Goal: Transaction & Acquisition: Subscribe to service/newsletter

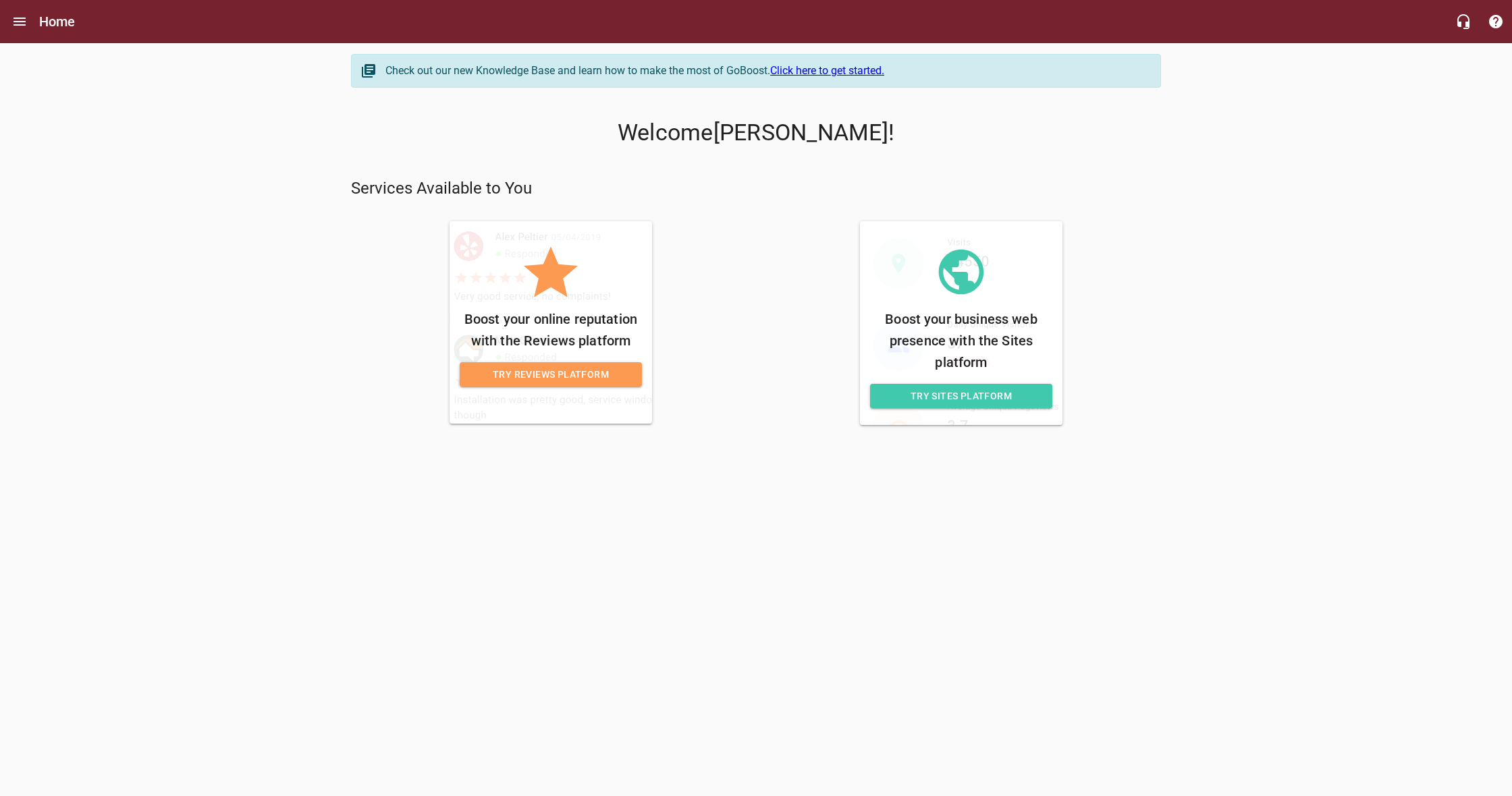
click at [605, 371] on span "Try Reviews Platform" at bounding box center [550, 374] width 161 height 17
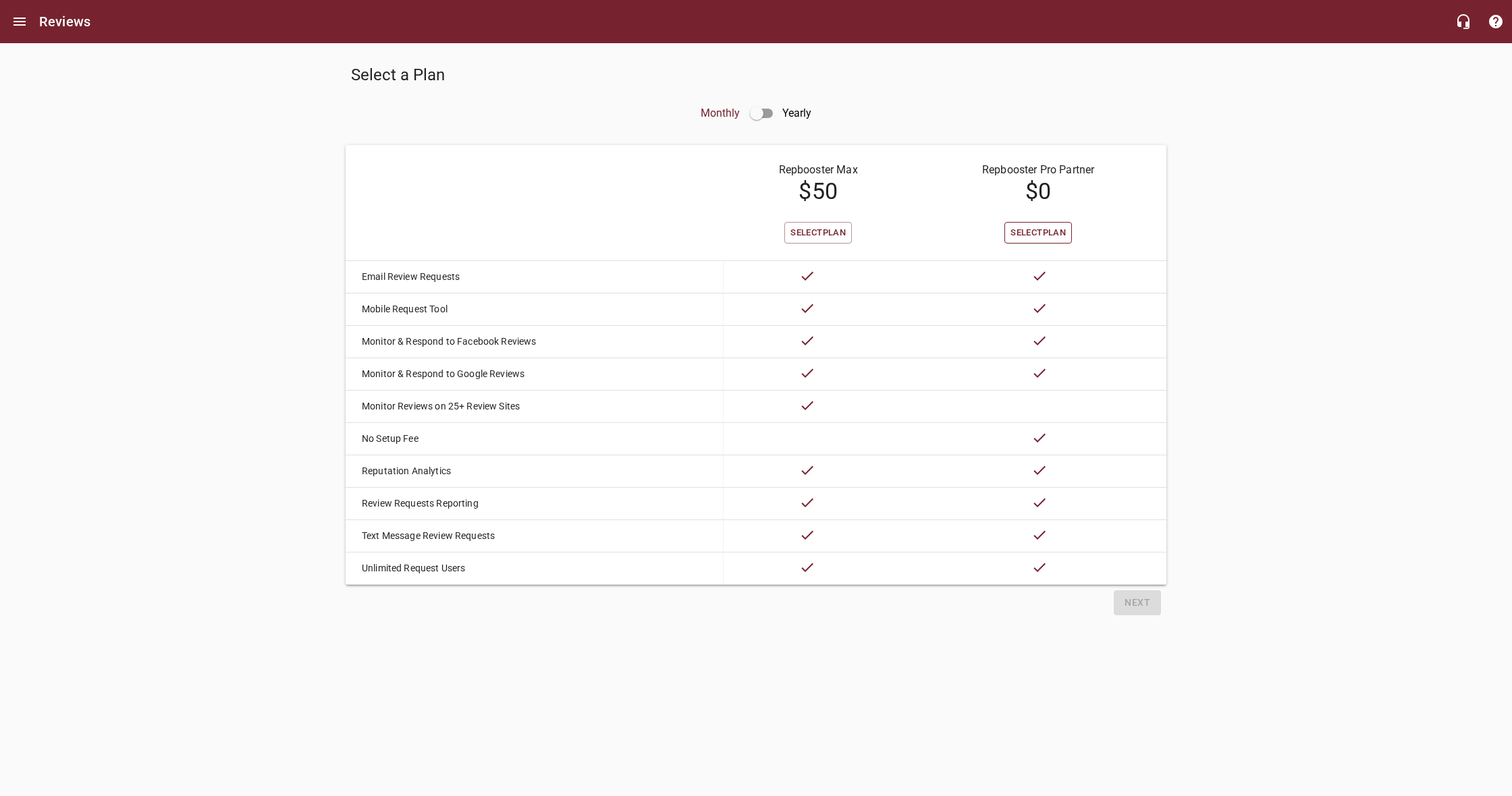
click at [1060, 231] on span "Select Plan" at bounding box center [1038, 234] width 55 height 16
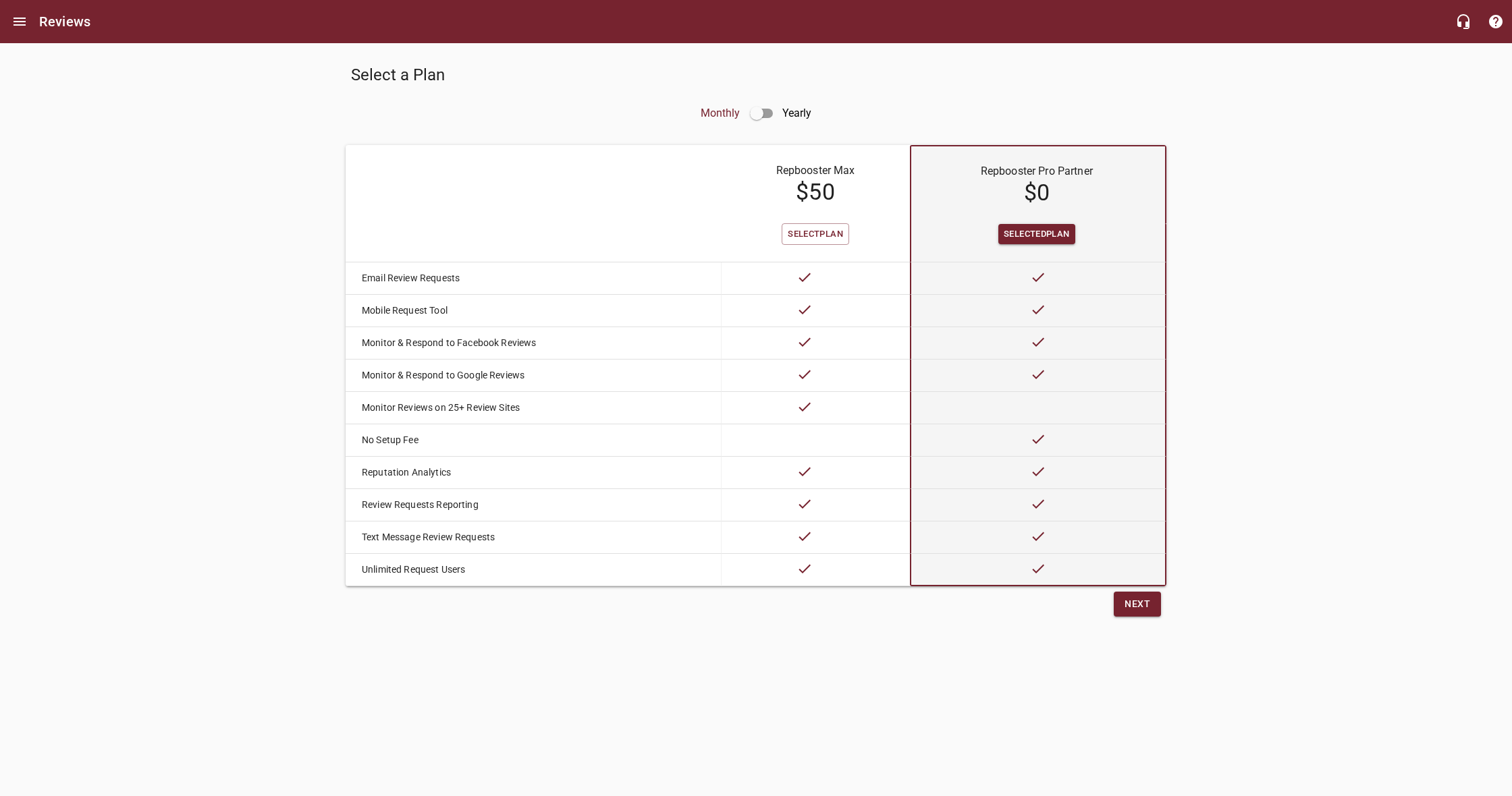
click at [1148, 607] on span "Next" at bounding box center [1137, 603] width 25 height 17
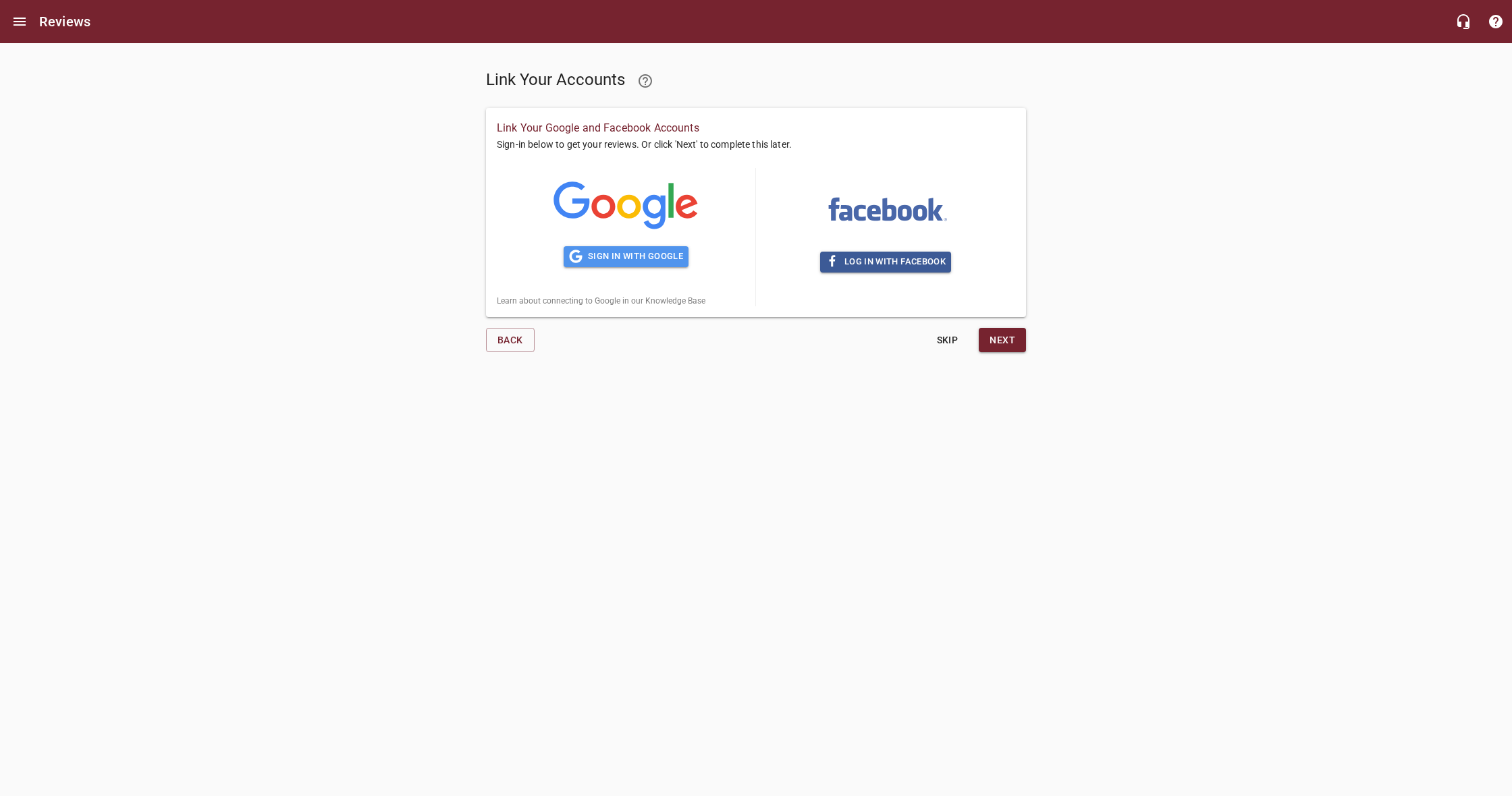
click at [645, 252] on span "Sign in with Google" at bounding box center [625, 257] width 114 height 16
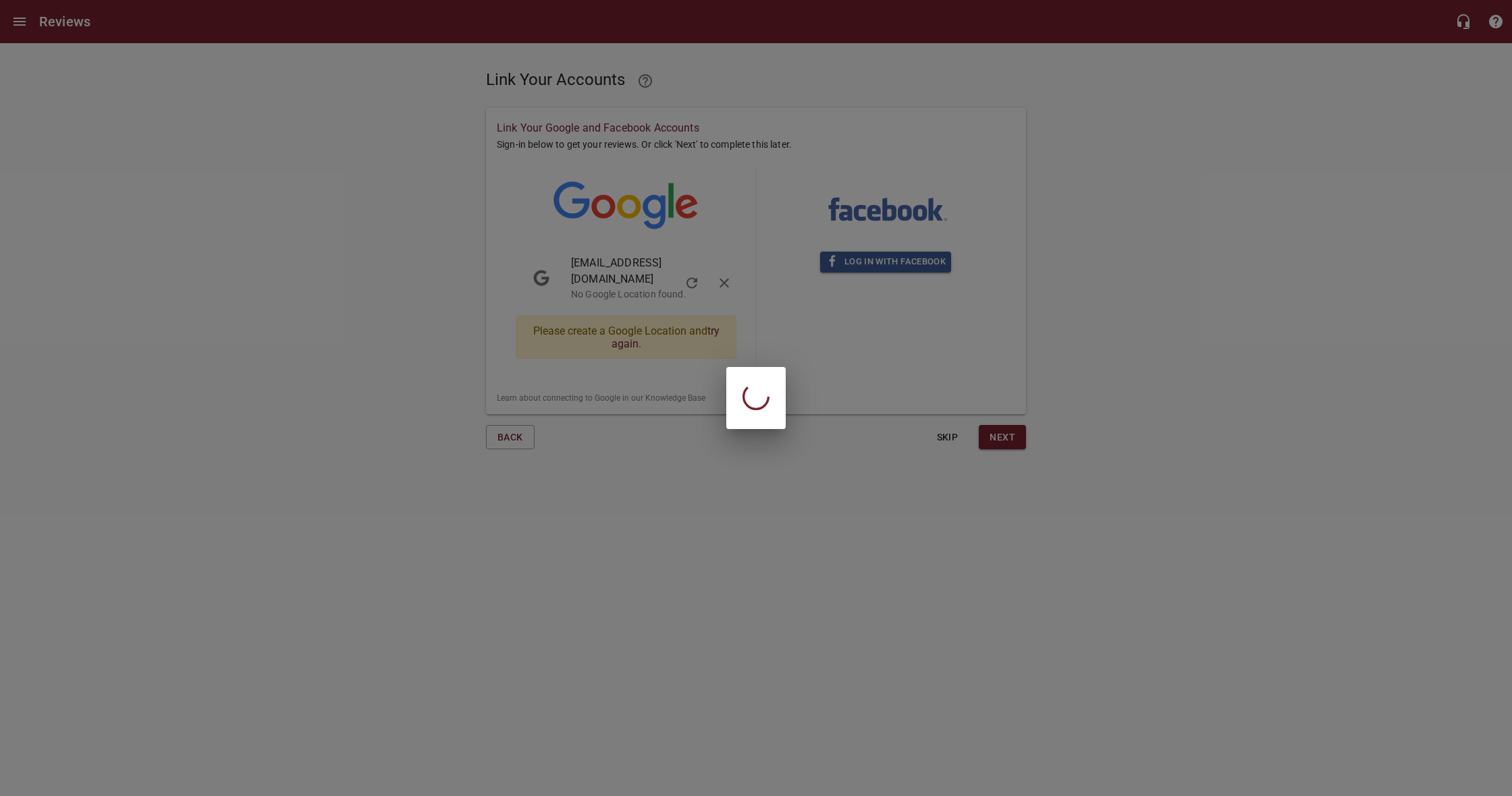
click at [855, 446] on div at bounding box center [756, 398] width 1512 height 796
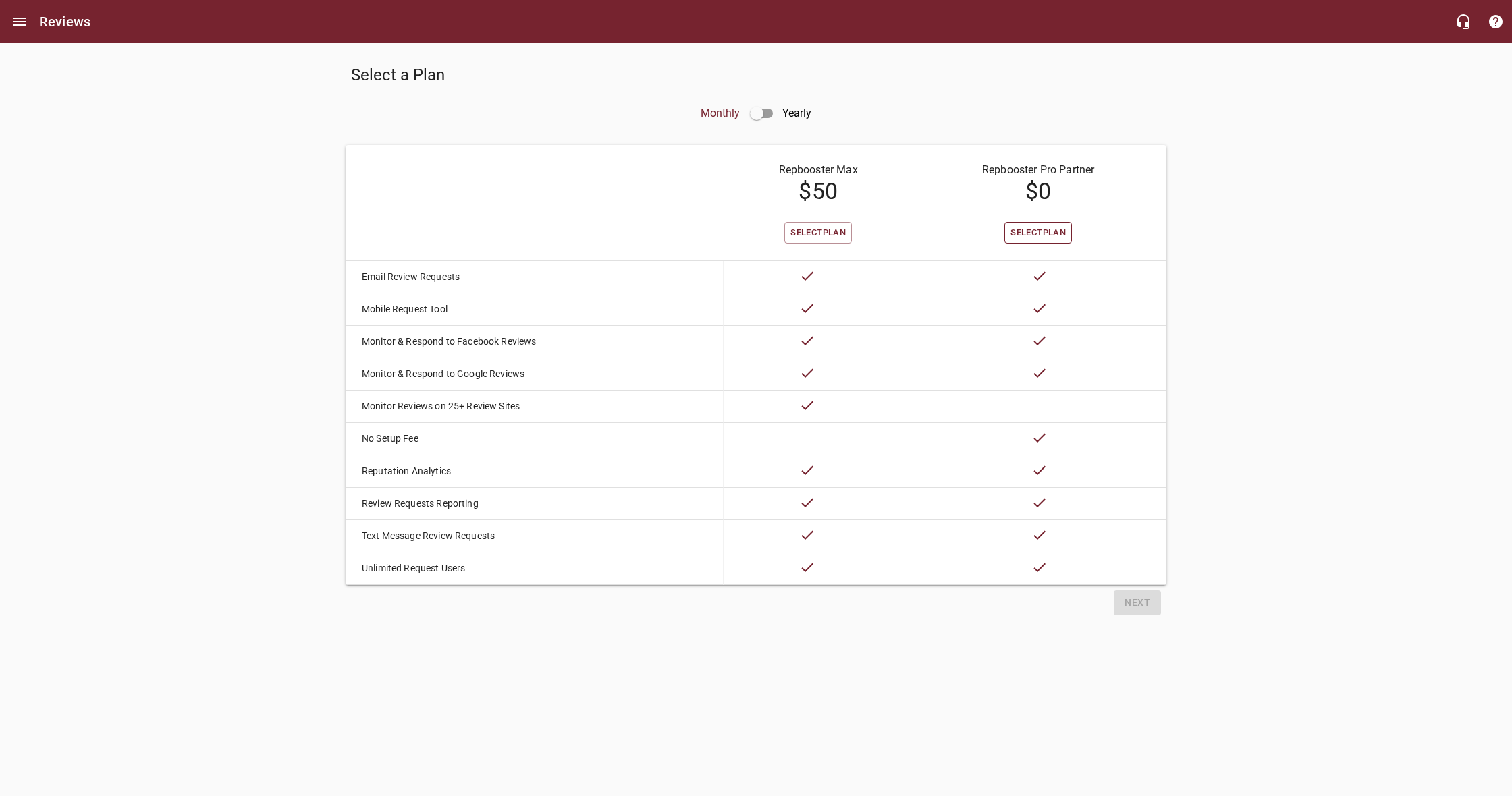
click at [1045, 230] on span "Select Plan" at bounding box center [1038, 234] width 55 height 16
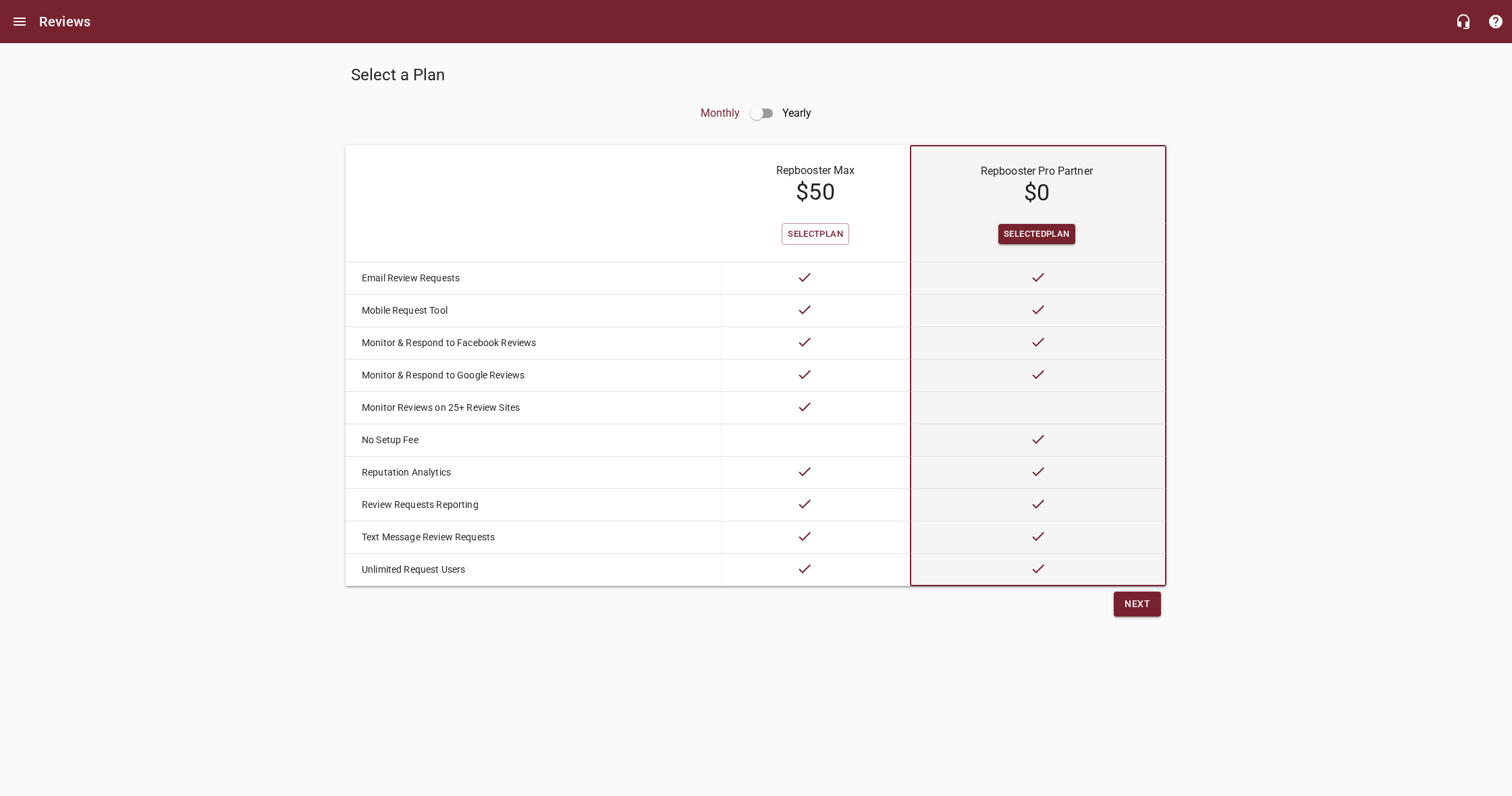
click at [1146, 611] on button "Next" at bounding box center [1137, 604] width 48 height 25
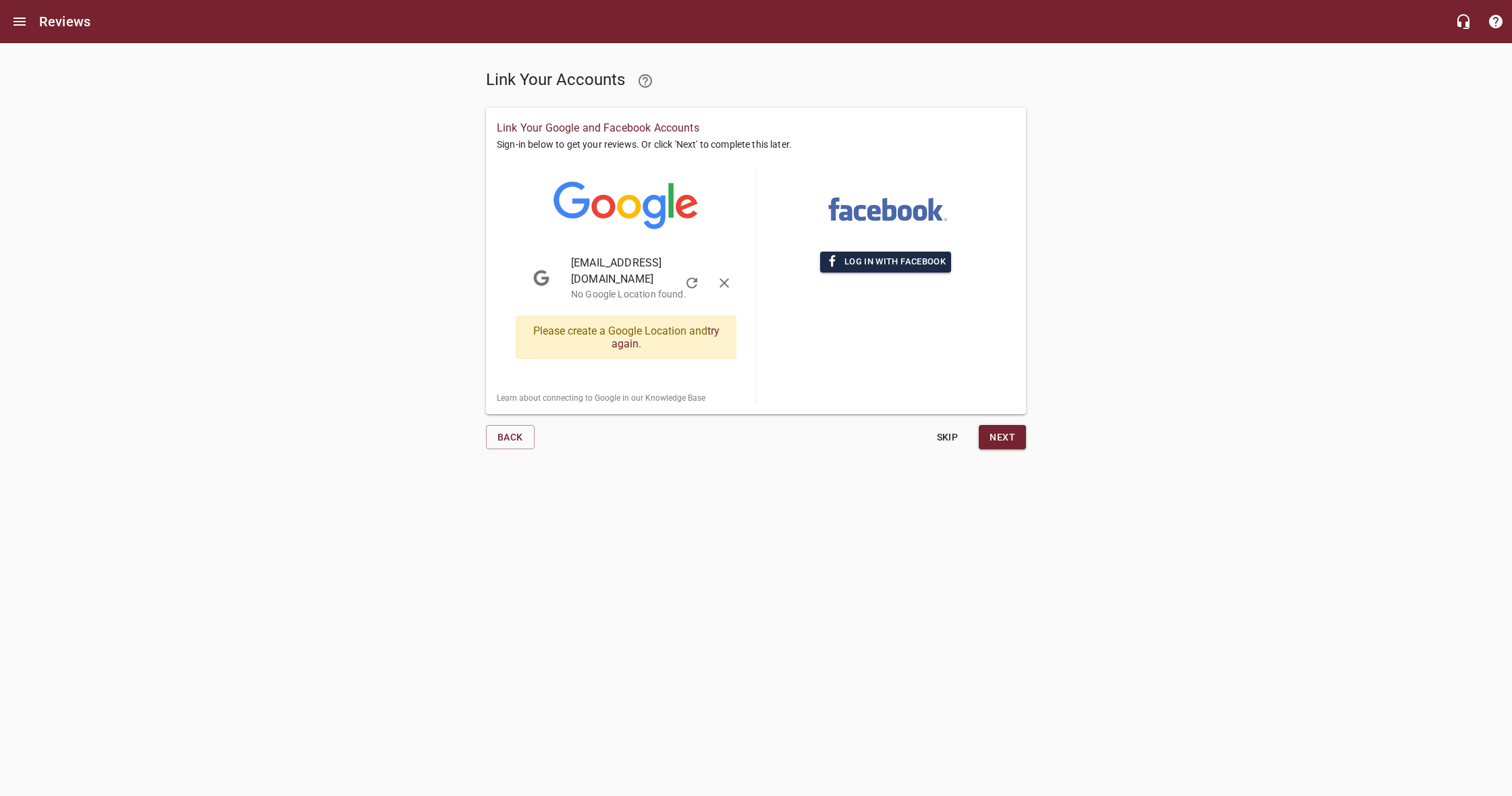
click at [884, 267] on span "Log in with Facebook" at bounding box center [885, 262] width 120 height 16
click at [995, 429] on span "Next" at bounding box center [1002, 437] width 25 height 17
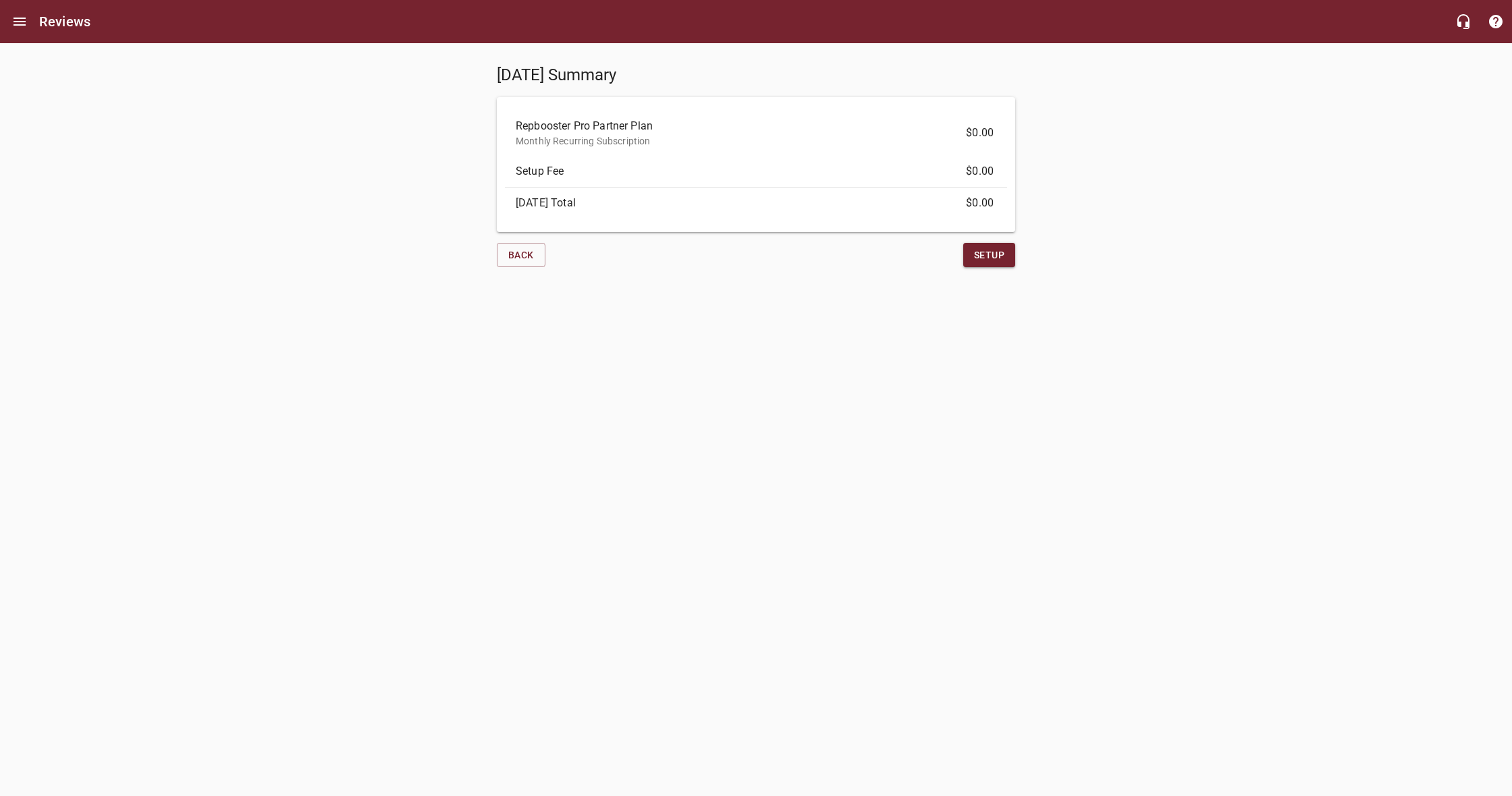
click at [986, 257] on span "Setup" at bounding box center [988, 255] width 30 height 17
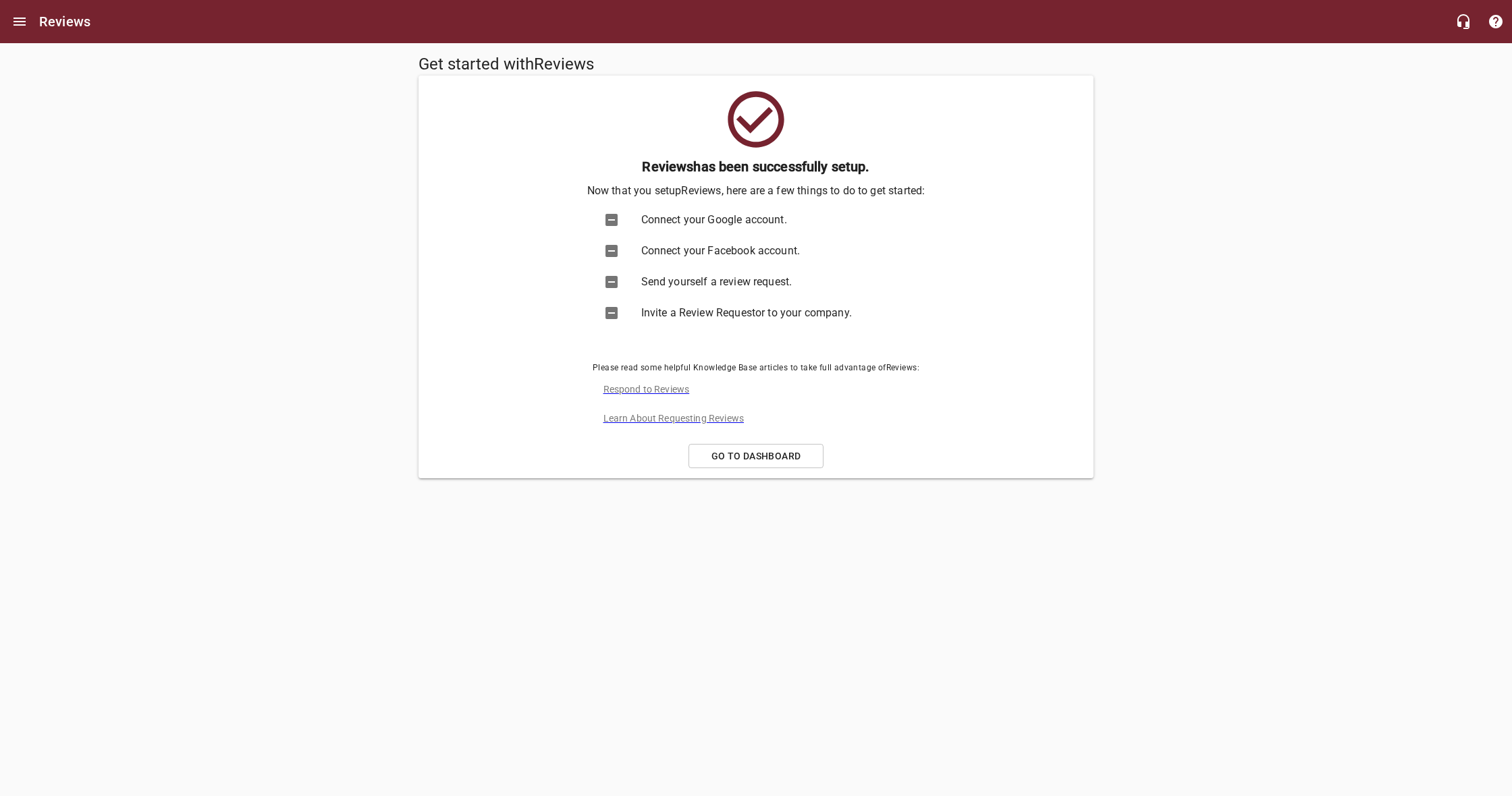
click at [615, 245] on icon at bounding box center [611, 251] width 12 height 12
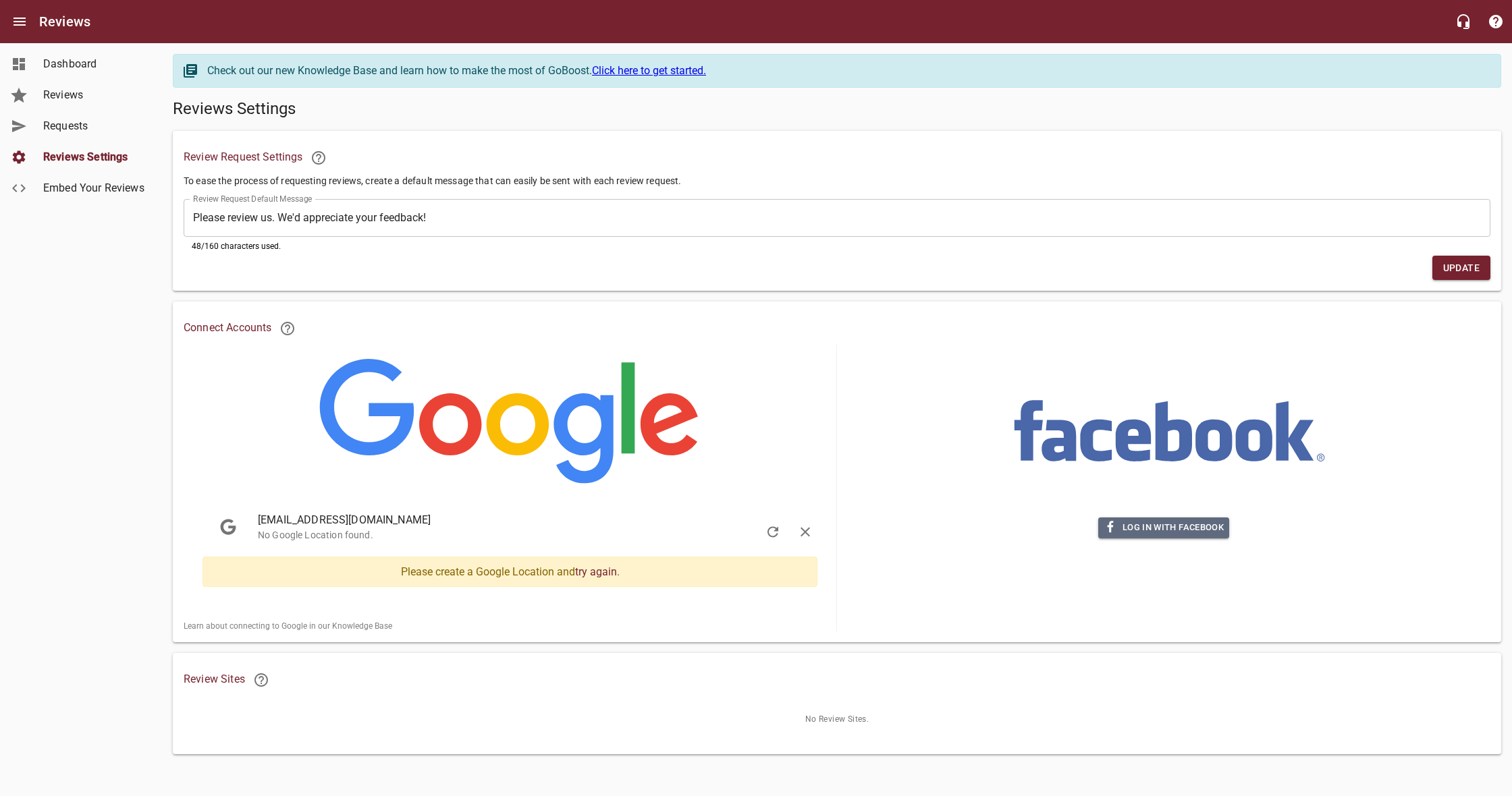
click at [1177, 521] on span "Log in with Facebook" at bounding box center [1163, 528] width 120 height 16
click at [607, 570] on link "try again" at bounding box center [596, 571] width 42 height 13
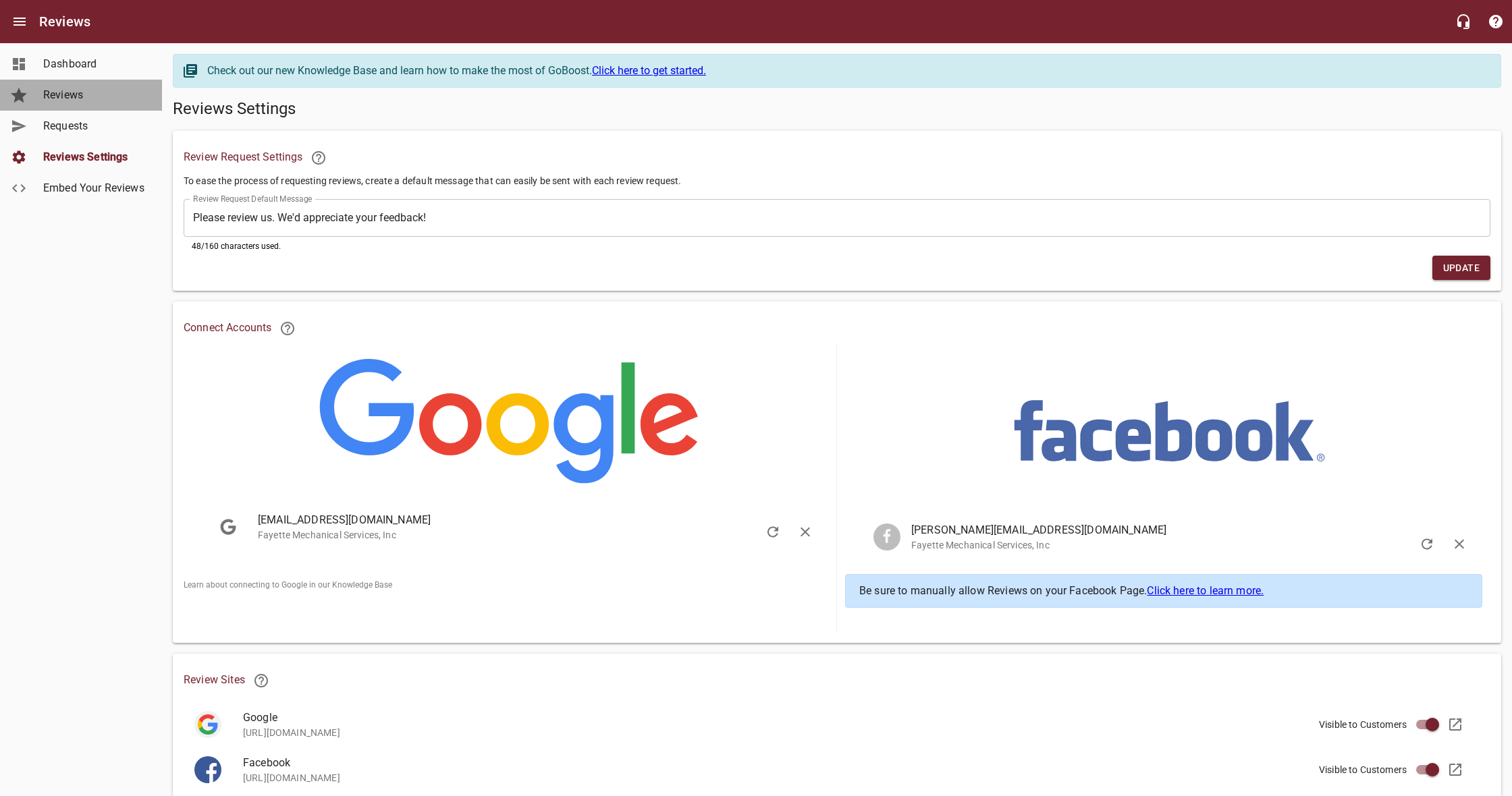
click at [66, 90] on span "Reviews" at bounding box center [93, 94] width 102 height 17
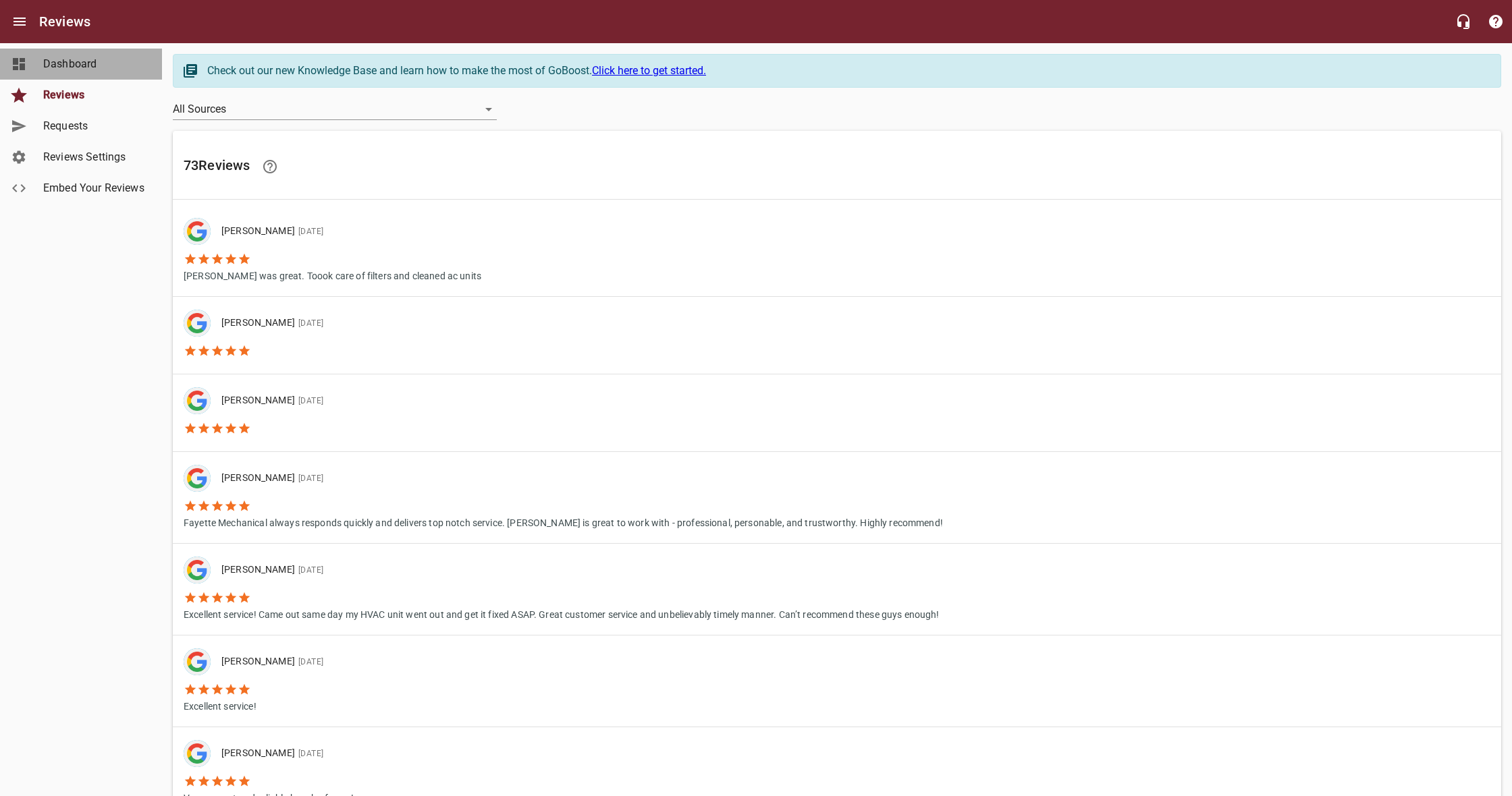
click at [89, 72] on link "Dashboard" at bounding box center [81, 64] width 162 height 31
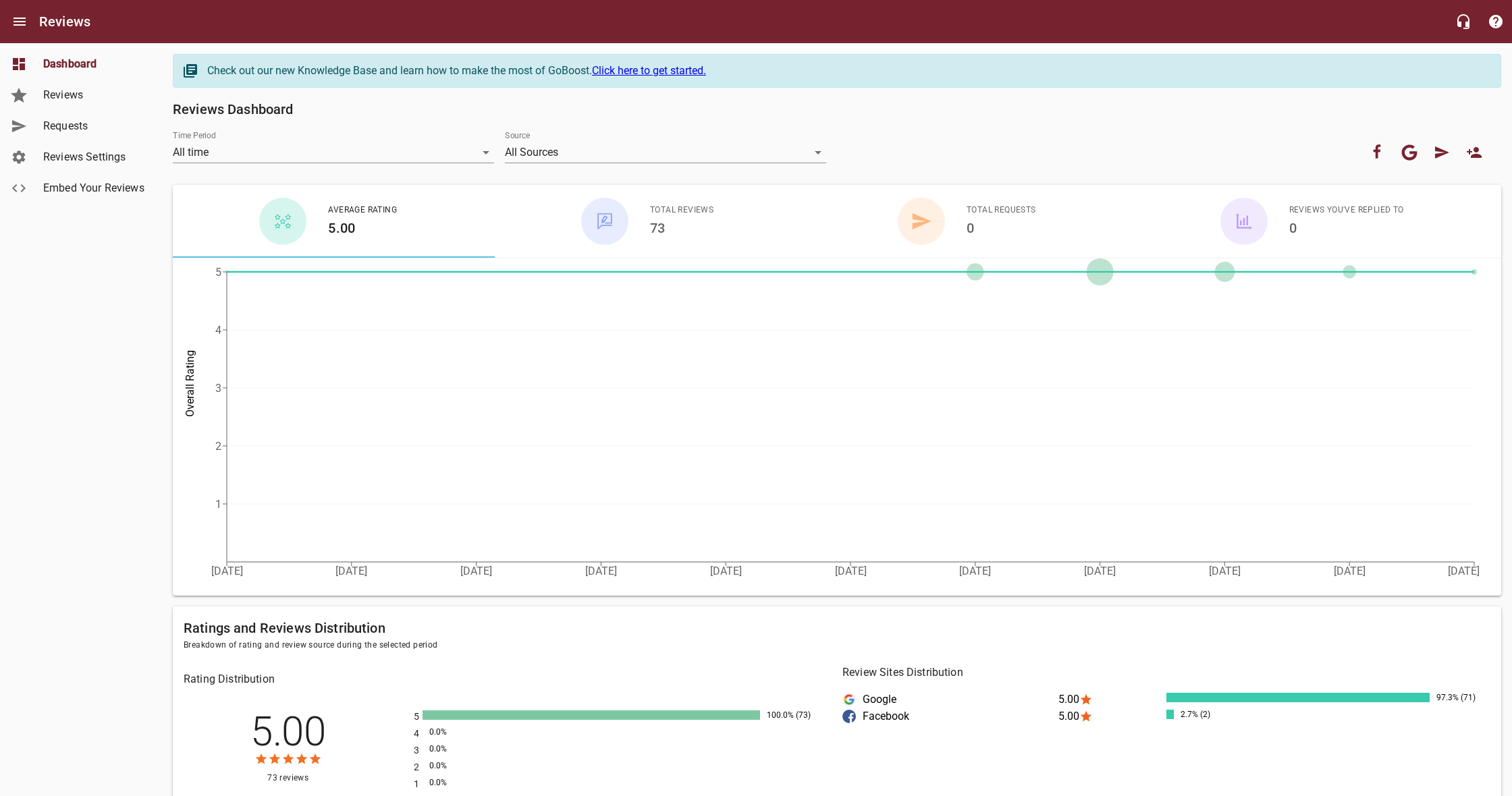
click at [112, 158] on span "Reviews Settings" at bounding box center [93, 157] width 102 height 17
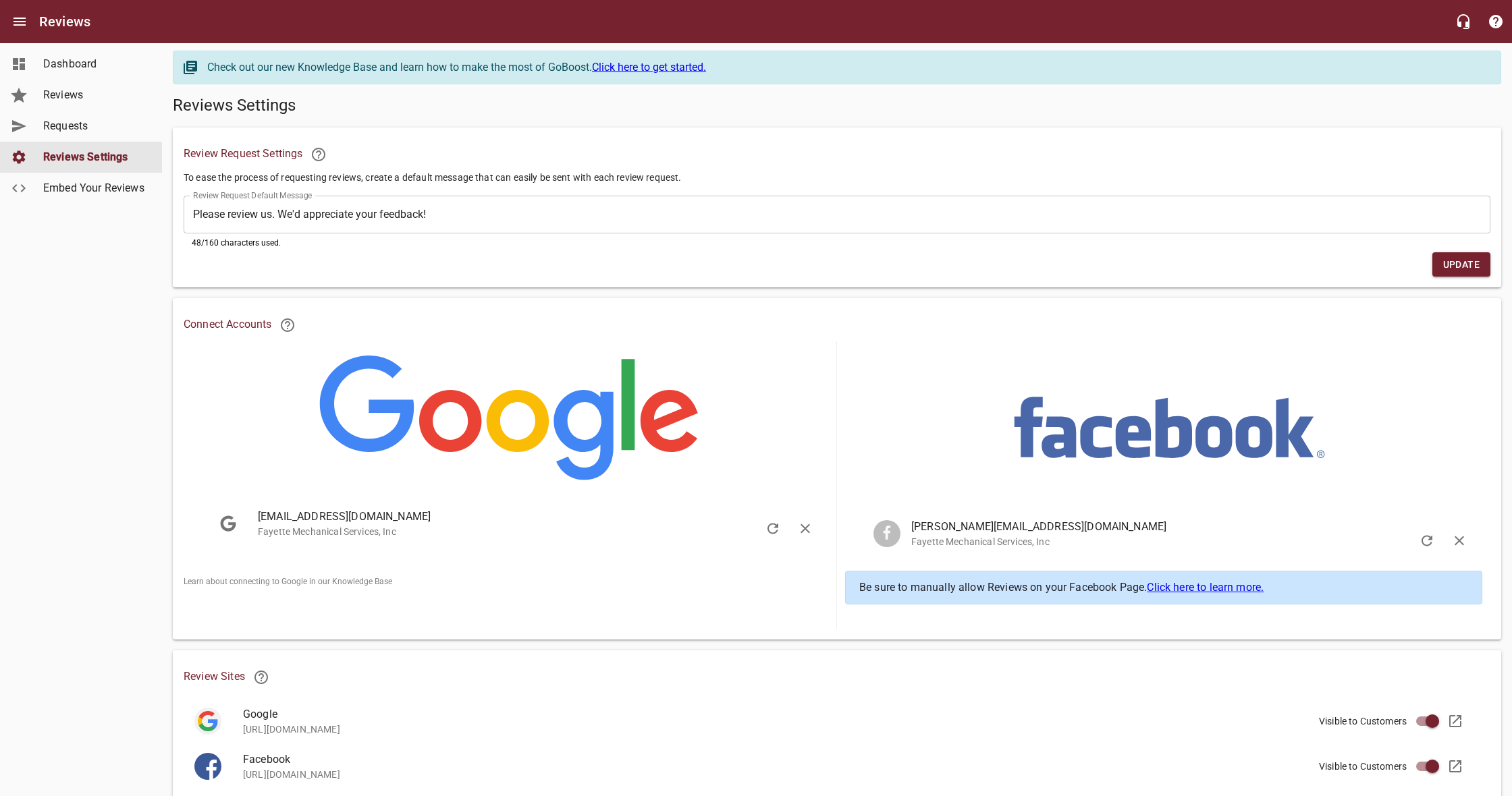
scroll to position [3, 0]
click at [82, 195] on span "Embed Your Reviews" at bounding box center [93, 188] width 102 height 17
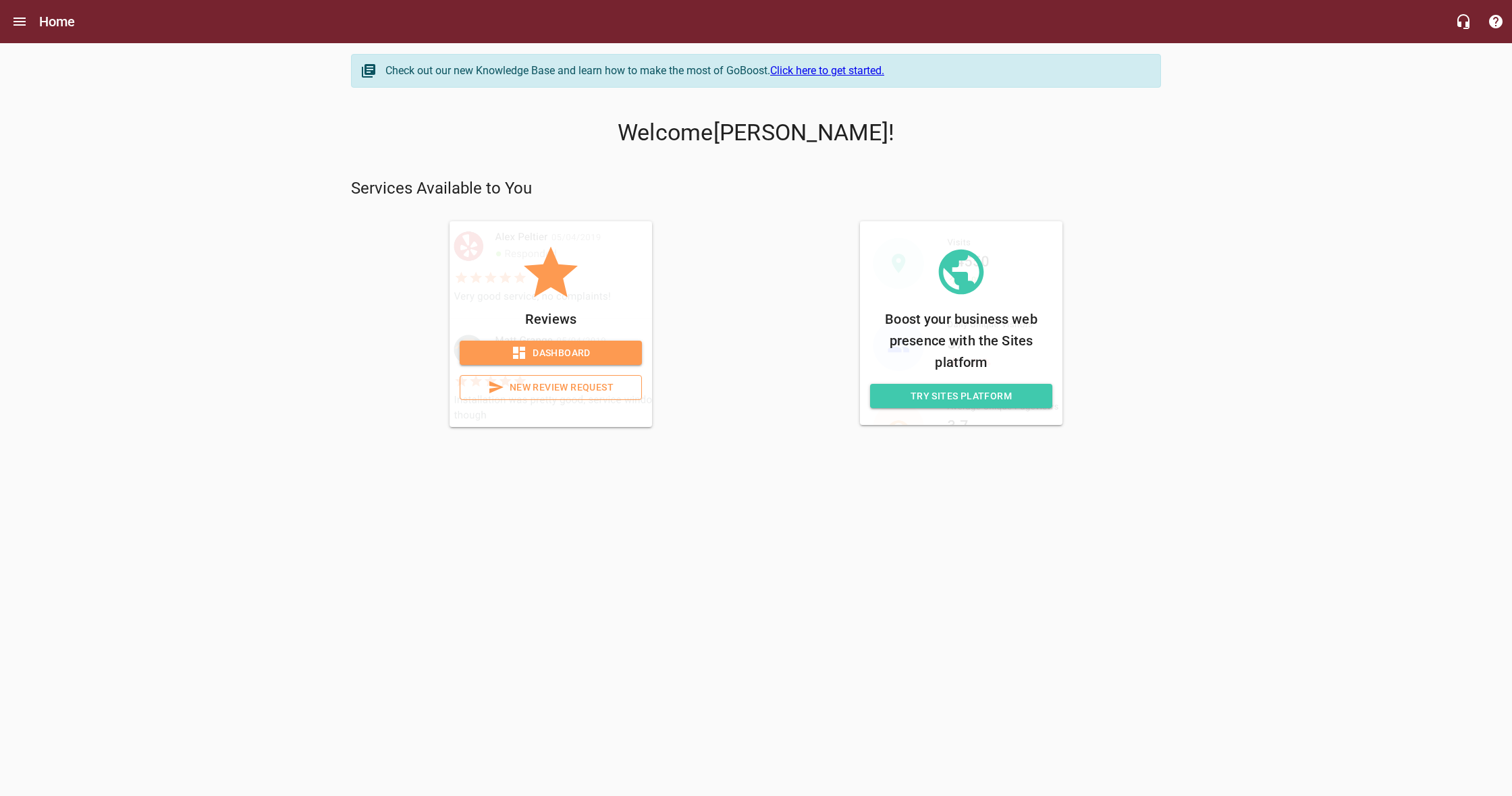
click at [919, 397] on span "Try Sites Platform" at bounding box center [961, 396] width 161 height 17
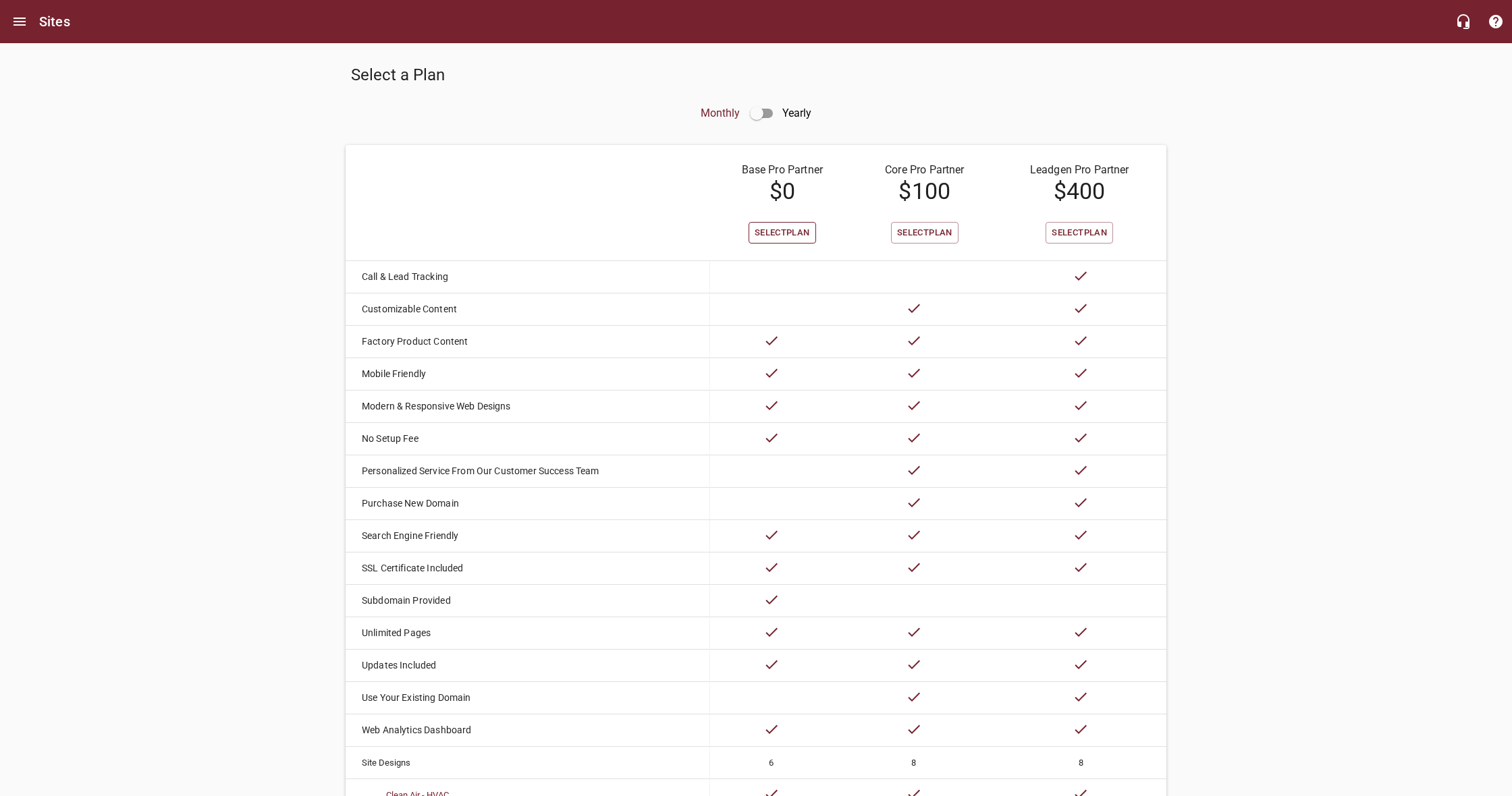
click at [812, 230] on button "Select Plan" at bounding box center [782, 233] width 67 height 22
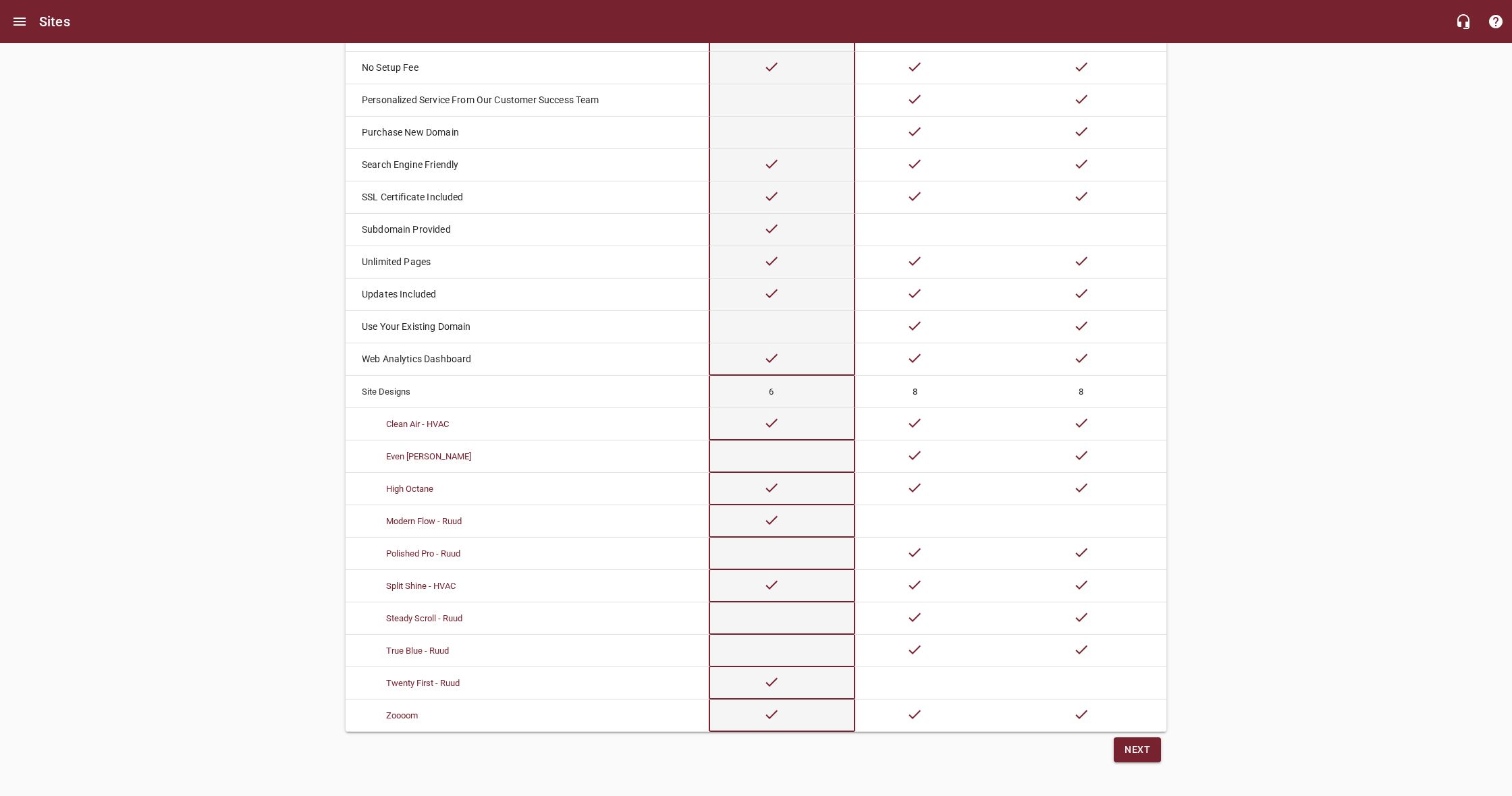
scroll to position [372, 0]
click at [1143, 747] on span "Next" at bounding box center [1137, 750] width 25 height 17
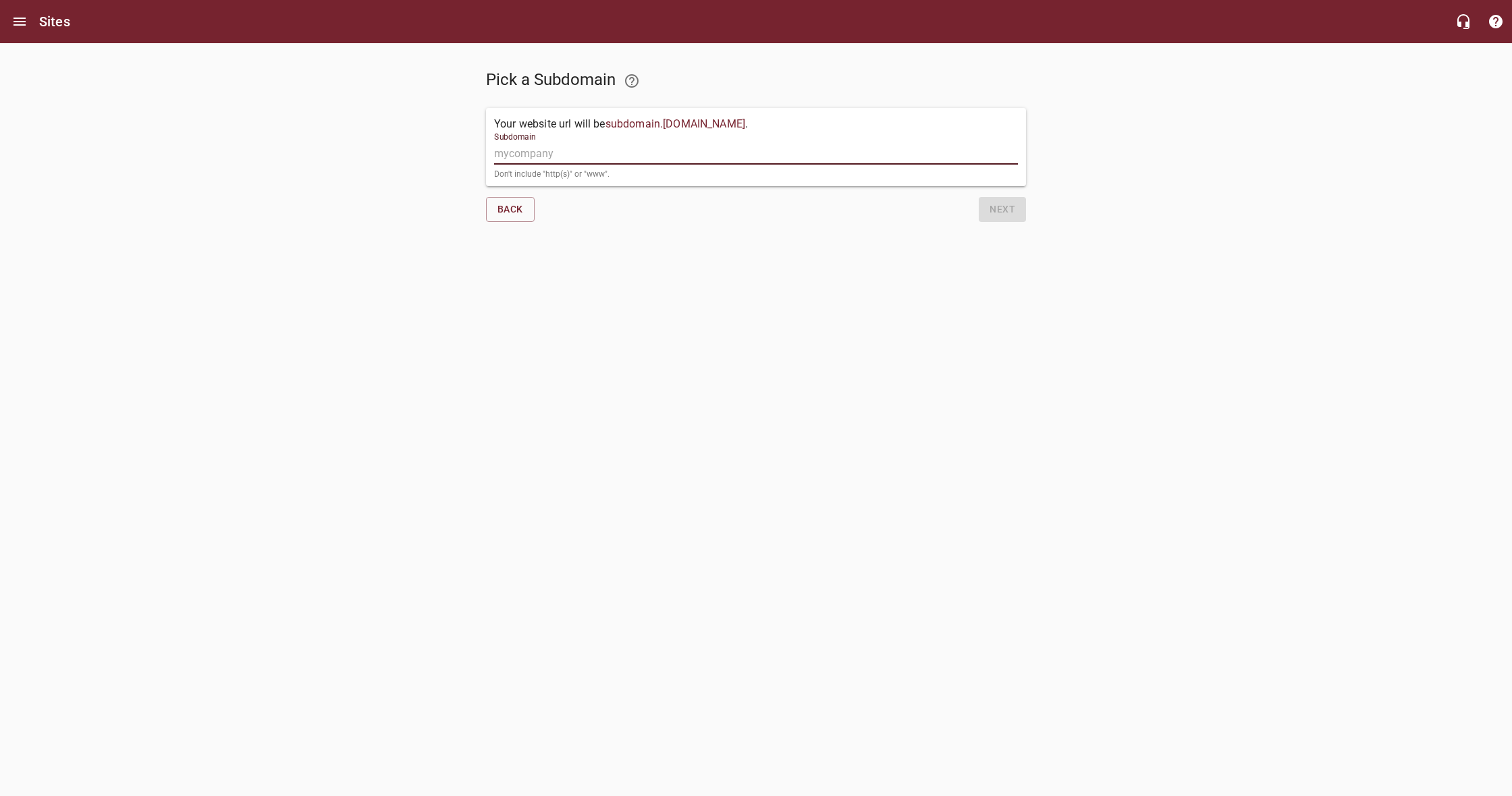
click at [577, 153] on input "Subdomain" at bounding box center [756, 154] width 524 height 21
click at [584, 155] on input "fayettemechanicalgmail.com" at bounding box center [756, 154] width 524 height 21
click at [609, 155] on input "fayettemechanicalgmail.com" at bounding box center [756, 154] width 524 height 21
click at [997, 210] on span "Next" at bounding box center [1002, 209] width 25 height 17
click at [1002, 212] on span "Next" at bounding box center [1002, 209] width 25 height 17
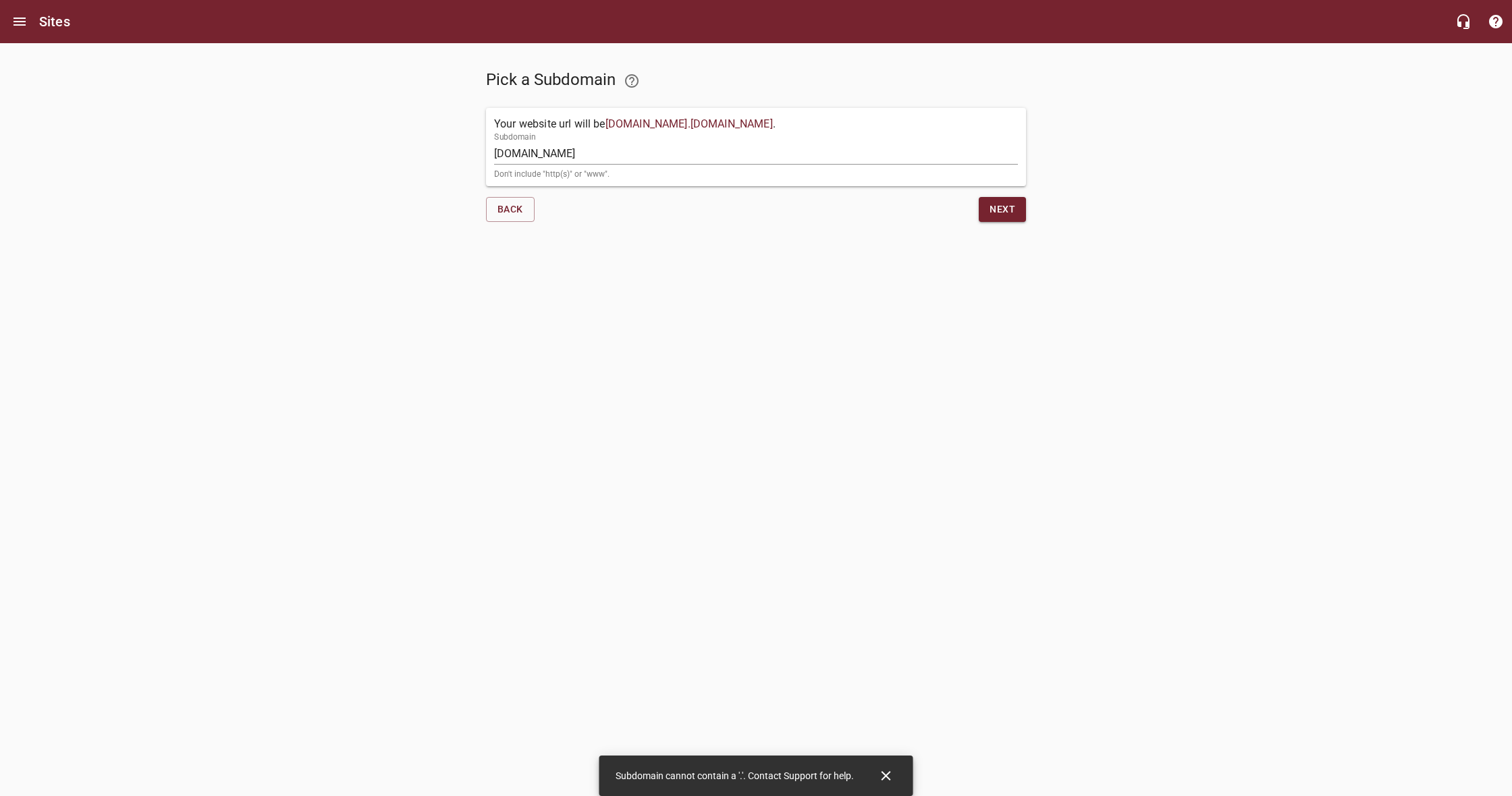
click at [587, 154] on input "fayettemechanical.com" at bounding box center [756, 154] width 524 height 21
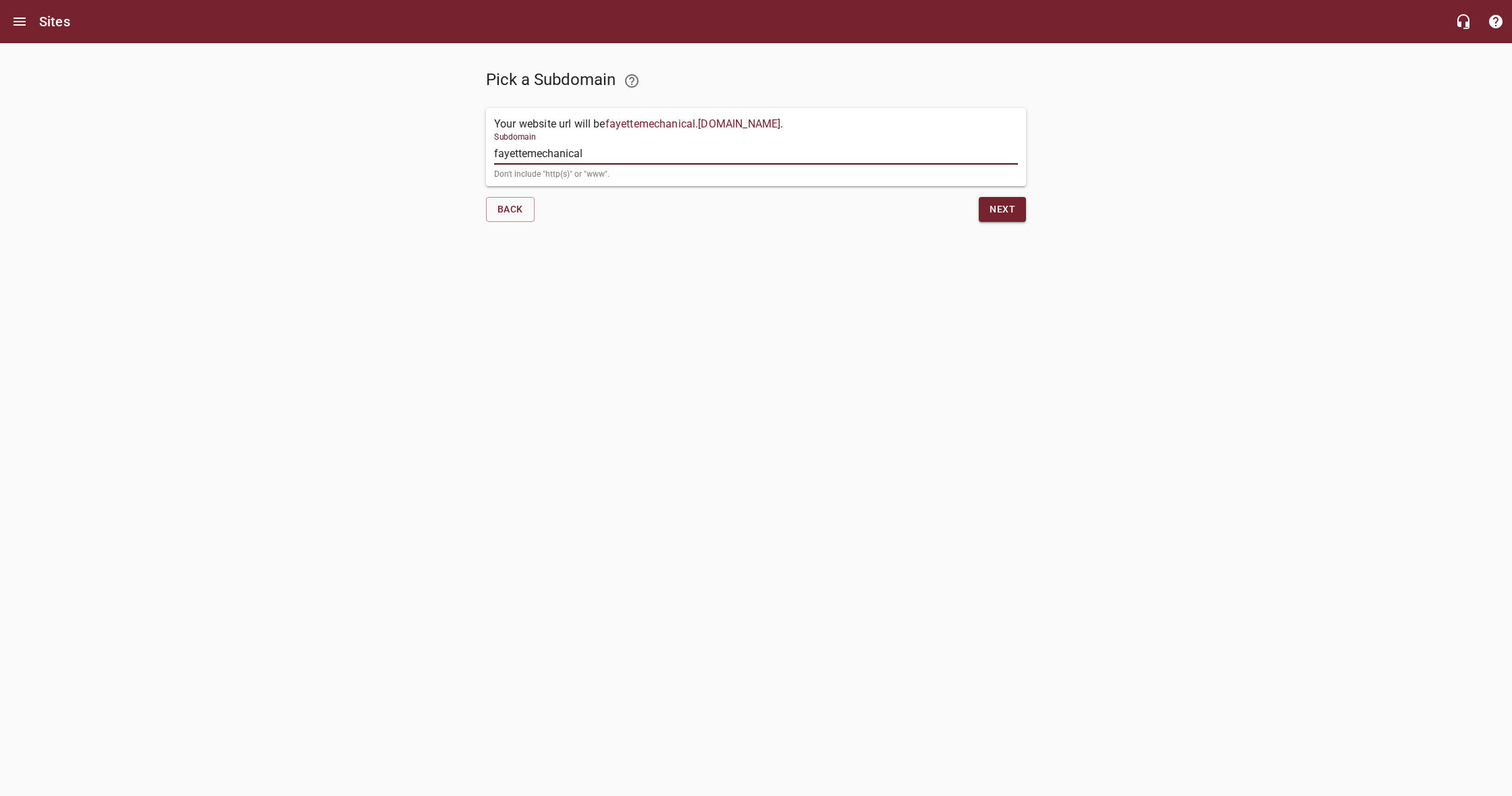
type input "fayettemechanical"
click at [994, 216] on span "Next" at bounding box center [1002, 209] width 25 height 17
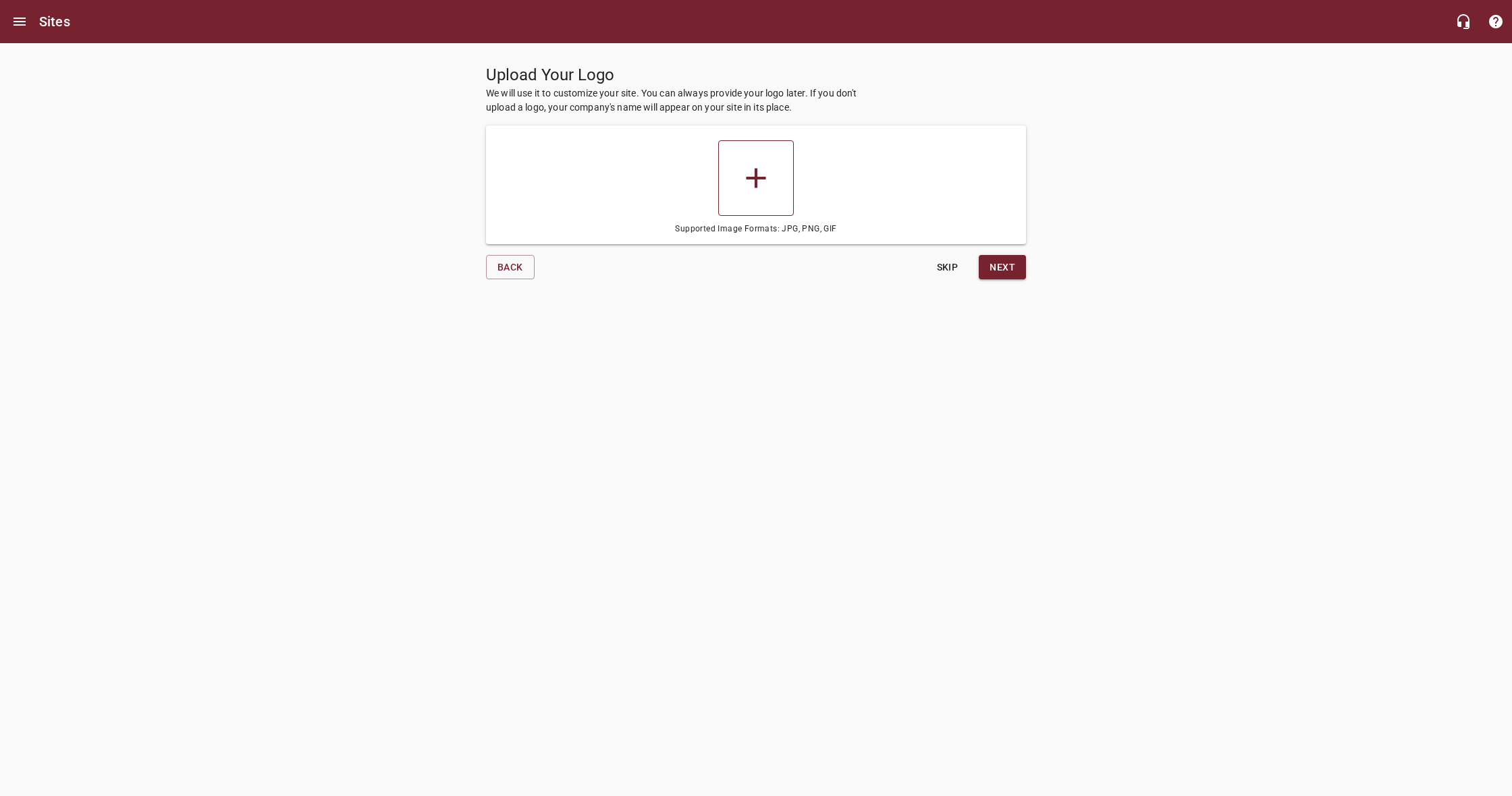
click at [758, 192] on icon at bounding box center [756, 178] width 34 height 34
click at [0, 0] on input "file" at bounding box center [0, 0] width 0 height 0
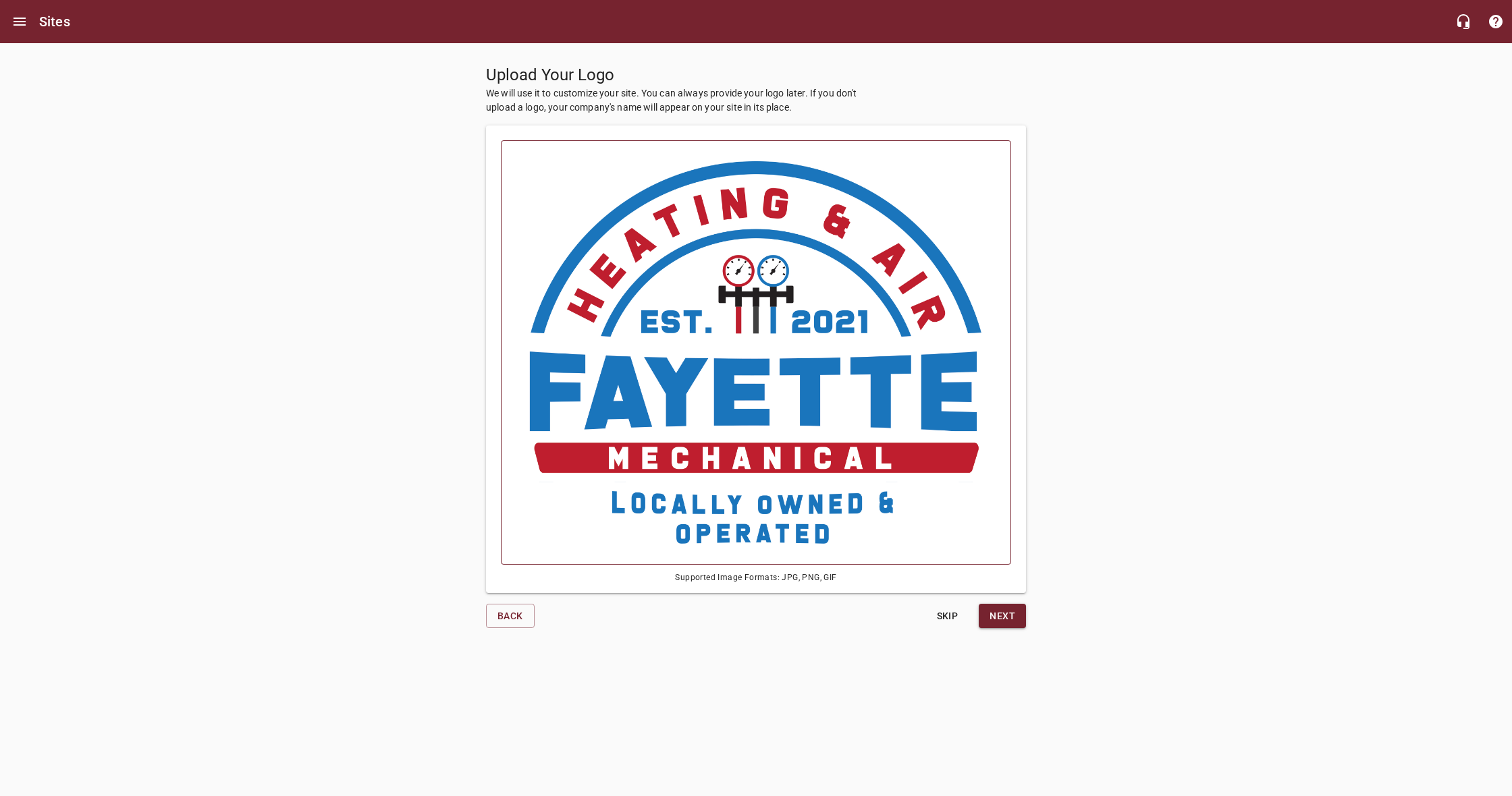
click at [1014, 624] on button "Next" at bounding box center [1002, 617] width 48 height 25
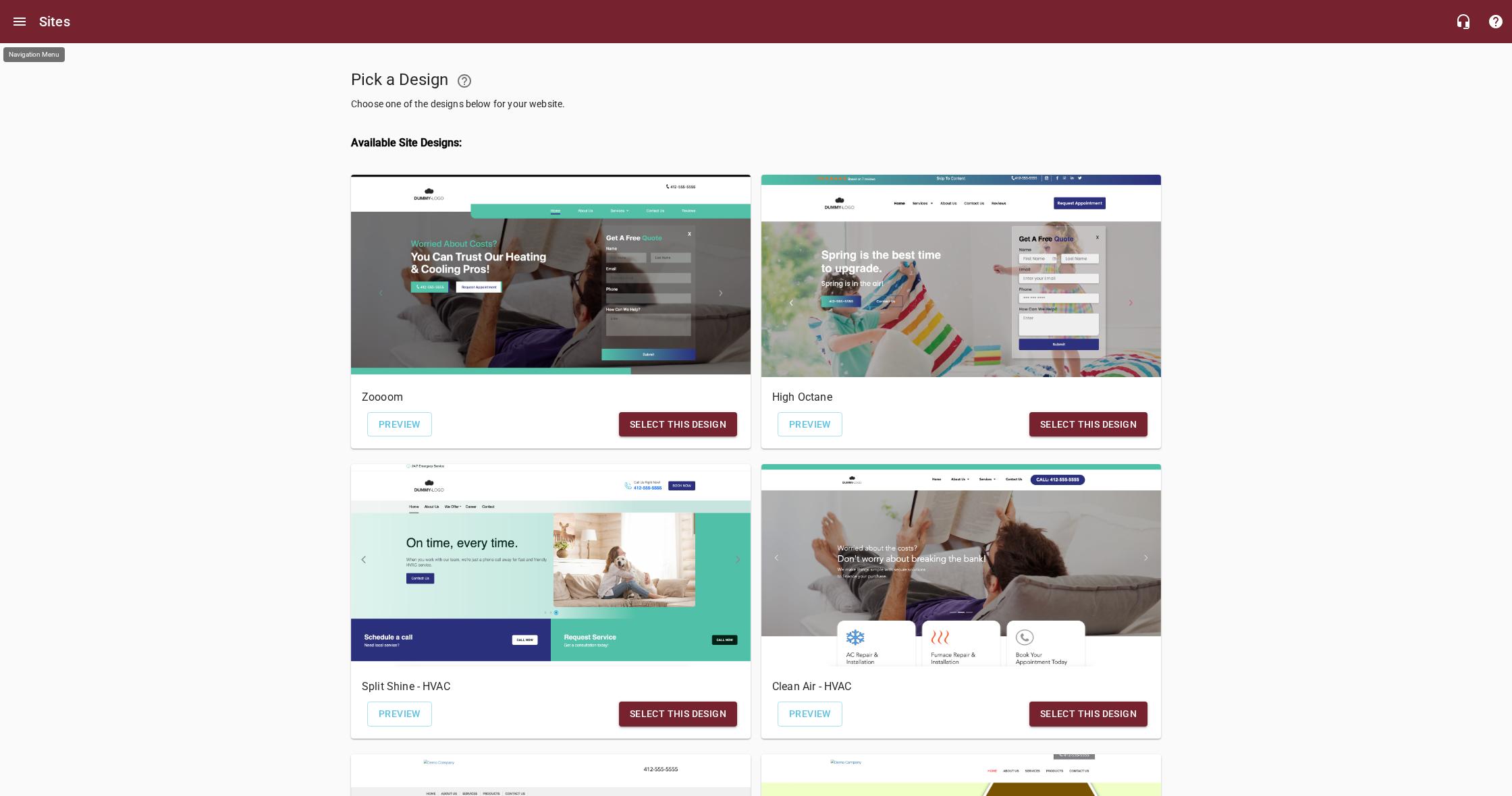
click at [25, 25] on icon "Open drawer" at bounding box center [19, 21] width 12 height 8
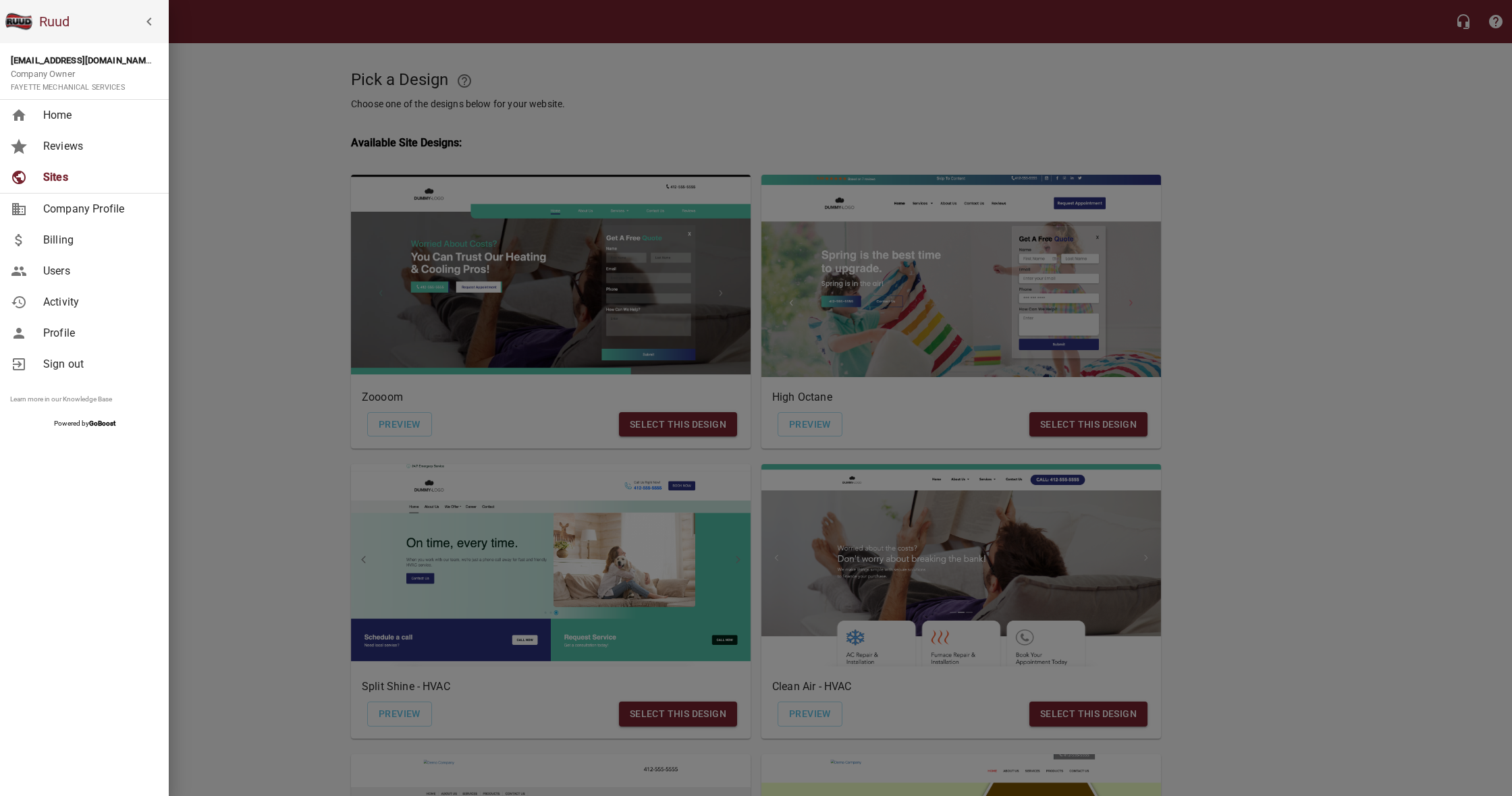
click at [102, 209] on span "Company Profile" at bounding box center [97, 209] width 109 height 17
select select "Tennessee"
